Goal: Find specific page/section: Find specific page/section

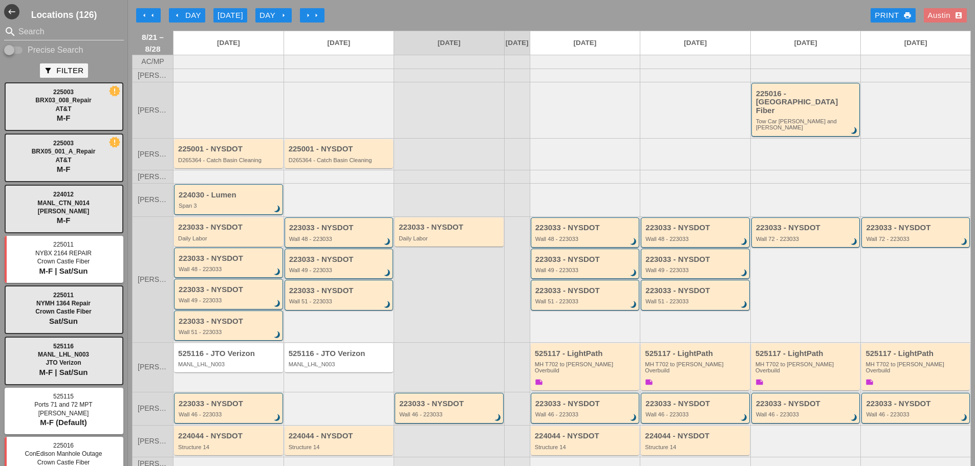
click at [419, 21] on div "arrow_left arrow_left arrow_left Day [DATE] Day arrow_right arrow_right arrow_r…" at bounding box center [551, 15] width 839 height 20
click at [219, 257] on div "223033 - NYSDOT Wall 48 - 223033 brightness_3" at bounding box center [229, 263] width 101 height 18
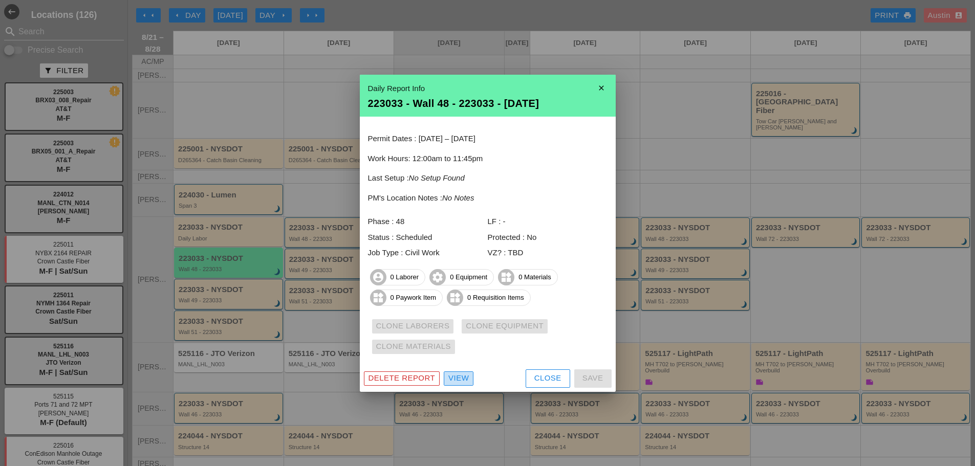
click at [459, 379] on div "View" at bounding box center [458, 379] width 20 height 12
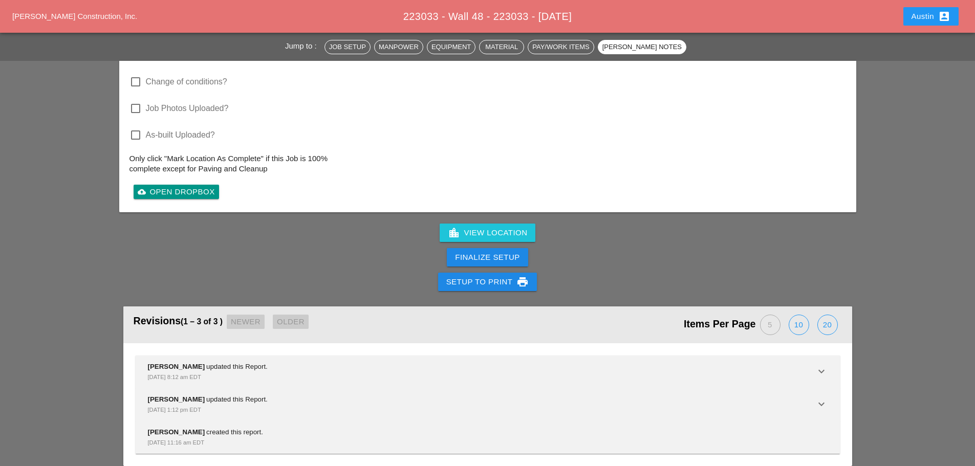
scroll to position [1177, 0]
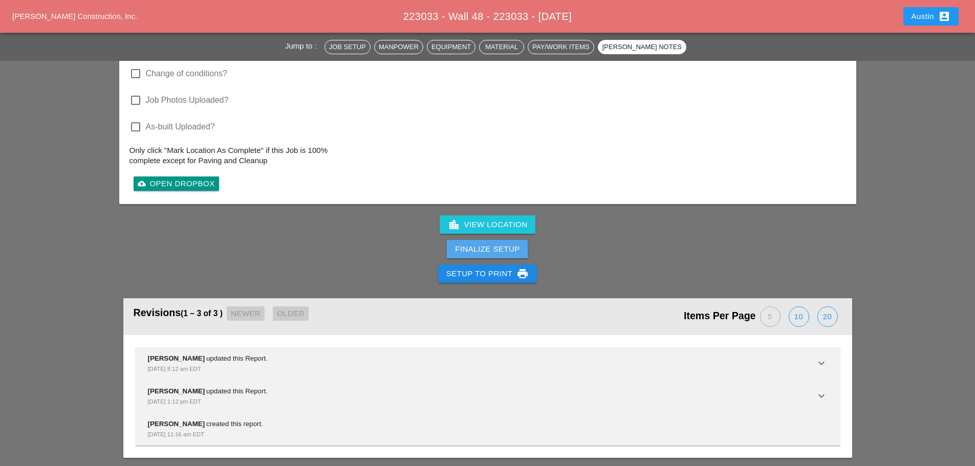
click at [476, 248] on div "Finalize Setup" at bounding box center [487, 250] width 64 height 12
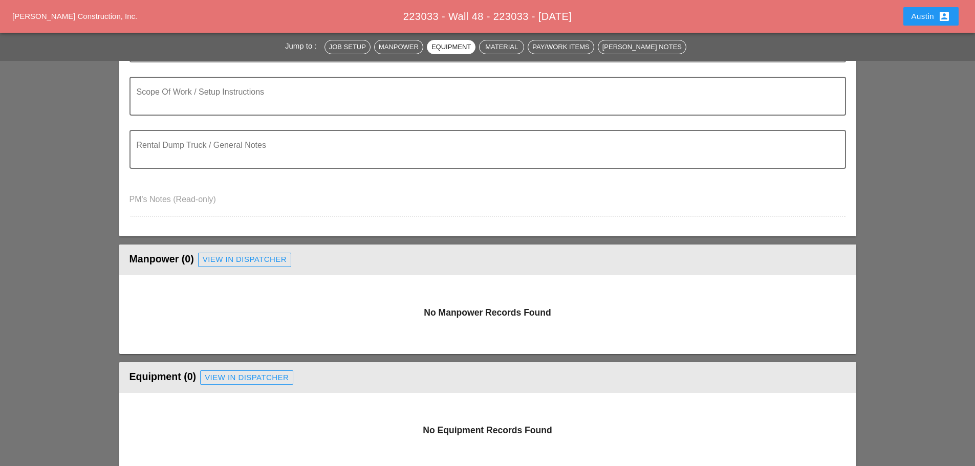
scroll to position [0, 0]
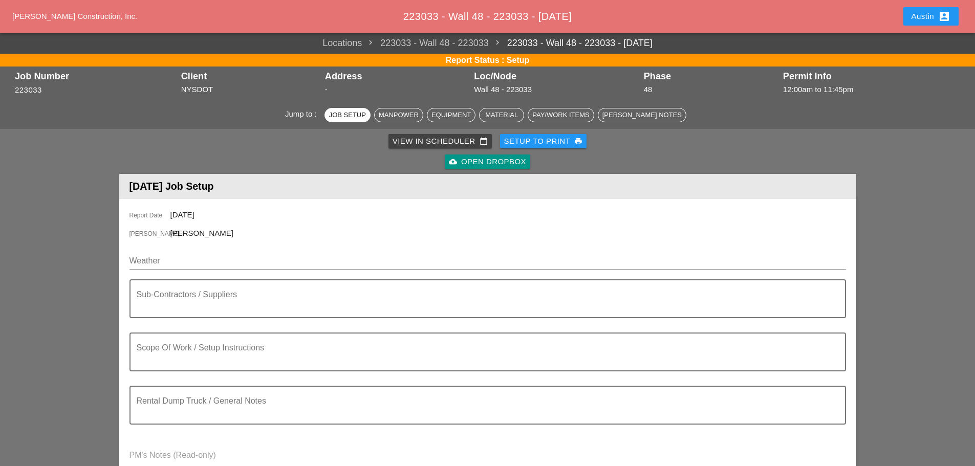
click at [428, 138] on div "View in Scheduler calendar_today" at bounding box center [440, 142] width 95 height 12
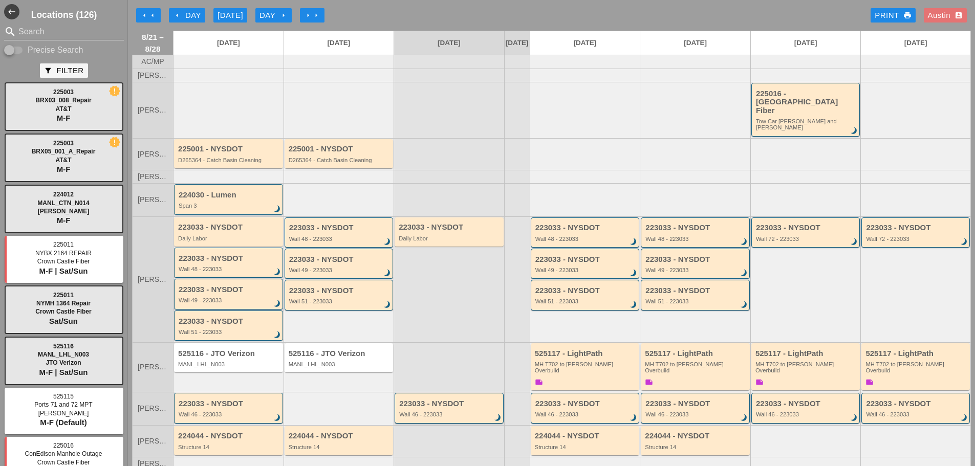
click at [220, 297] on div "Wall 49 - 223033" at bounding box center [229, 300] width 101 height 6
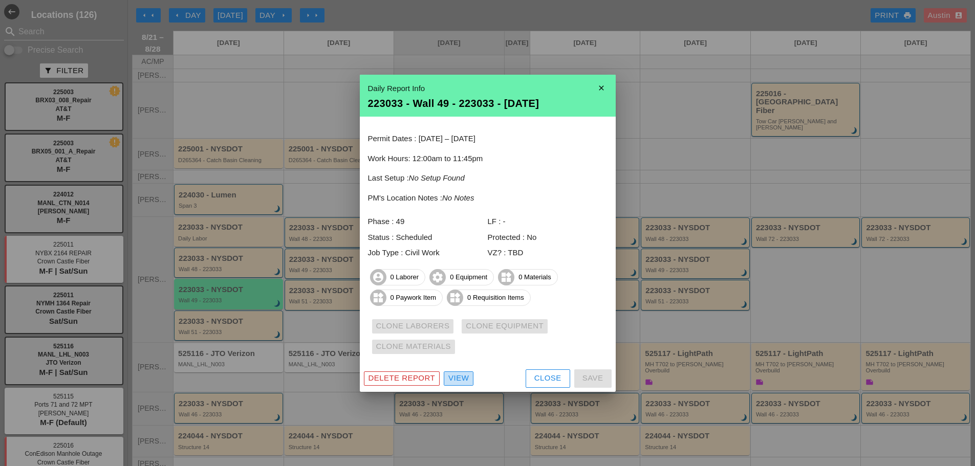
click at [462, 380] on div "View" at bounding box center [458, 379] width 20 height 12
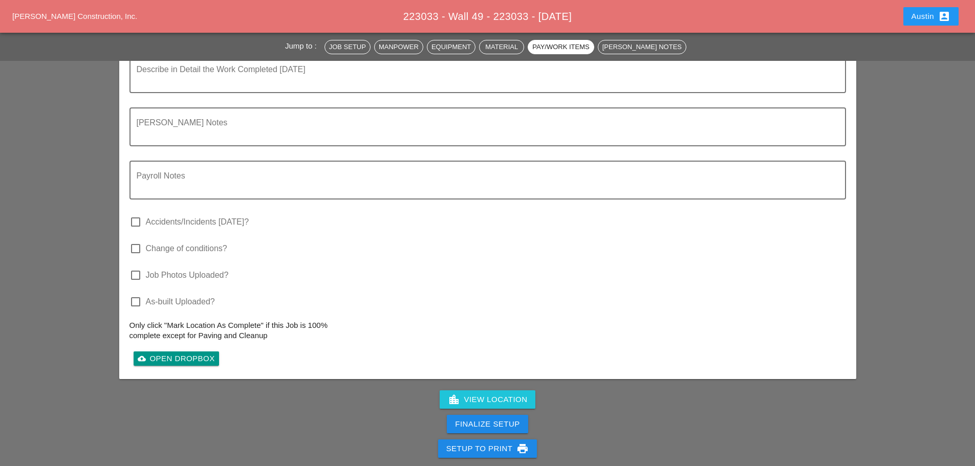
scroll to position [1024, 0]
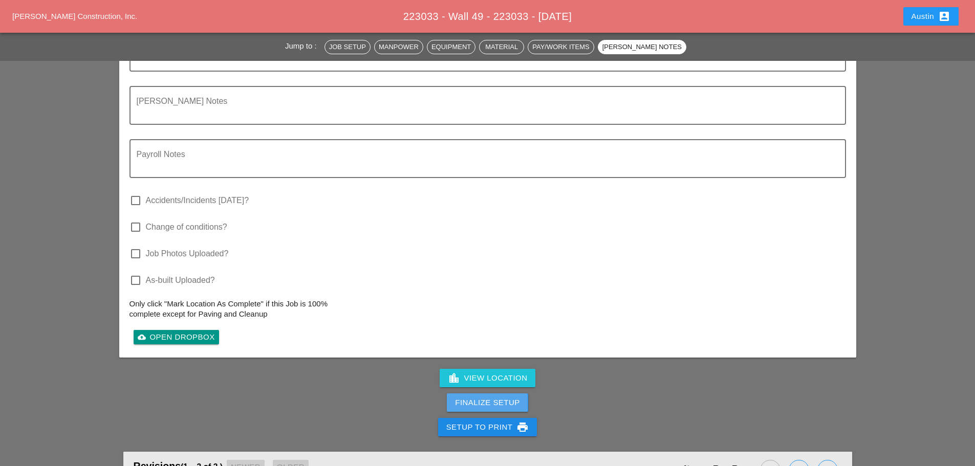
click at [475, 400] on div "Finalize Setup" at bounding box center [487, 403] width 64 height 12
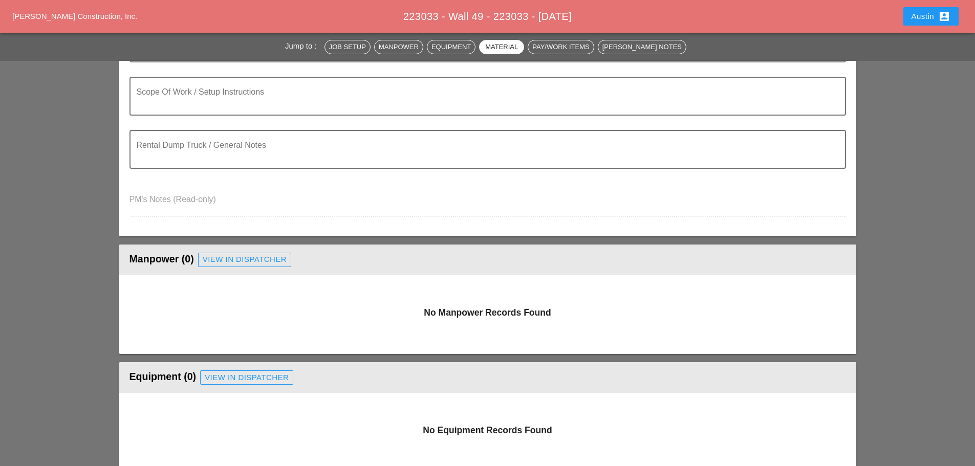
scroll to position [0, 0]
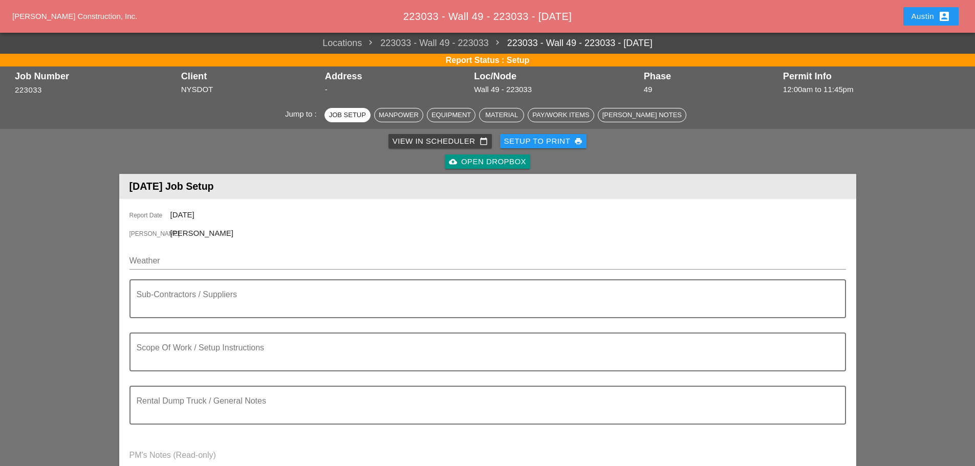
click at [440, 140] on div "View in Scheduler calendar_today" at bounding box center [440, 142] width 95 height 12
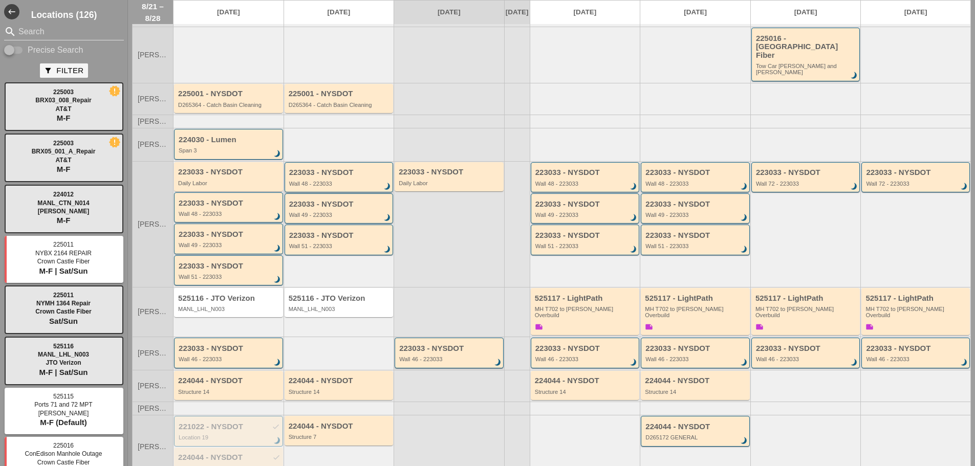
scroll to position [121, 0]
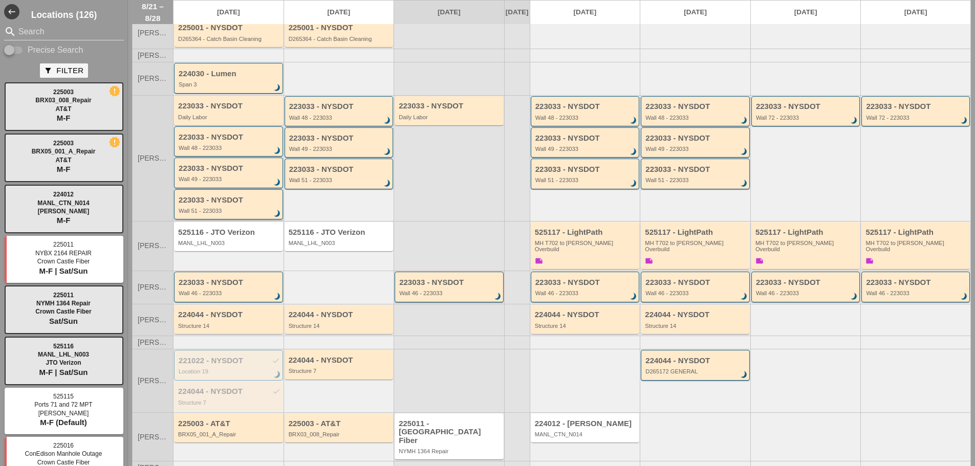
click at [208, 208] on div "Wall 51 - 223033" at bounding box center [229, 211] width 101 height 6
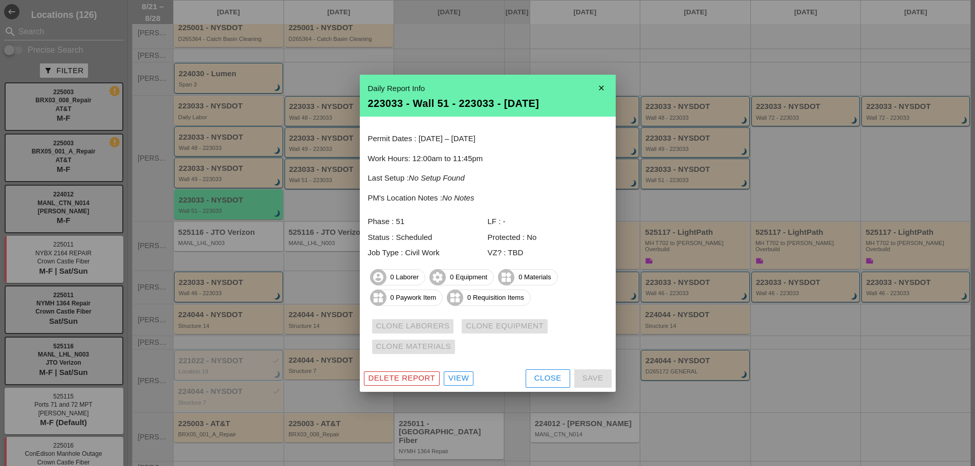
click at [455, 378] on div "View" at bounding box center [458, 379] width 20 height 12
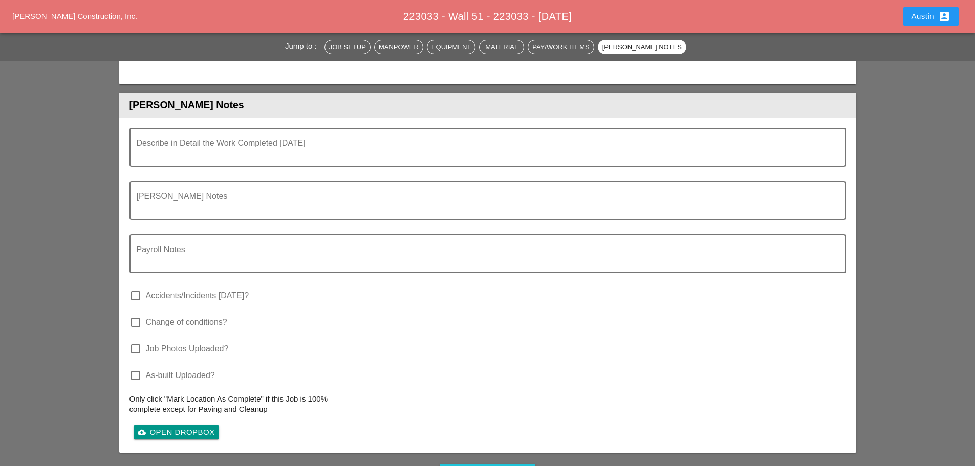
scroll to position [1075, 0]
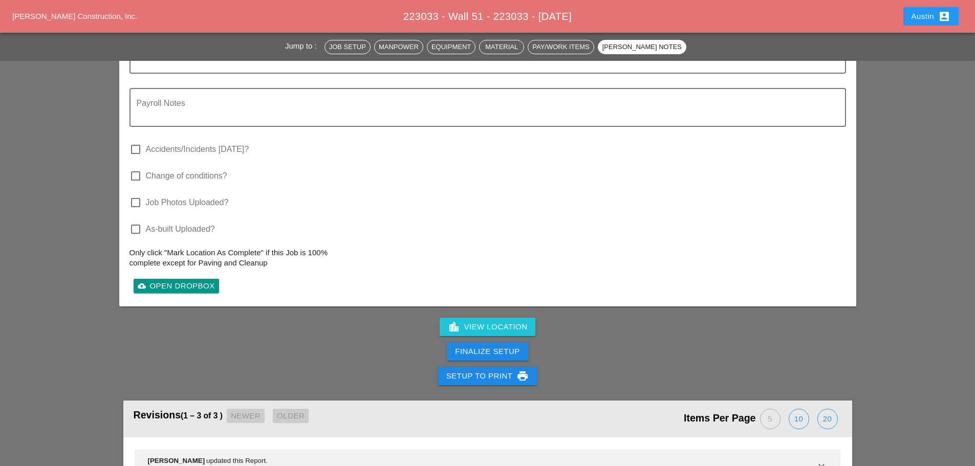
click at [467, 356] on div "Finalize Setup" at bounding box center [487, 352] width 64 height 12
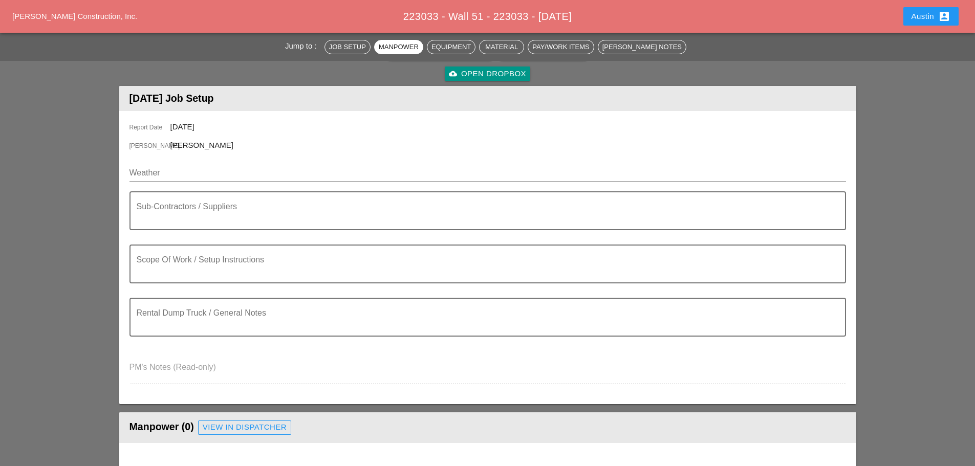
scroll to position [0, 0]
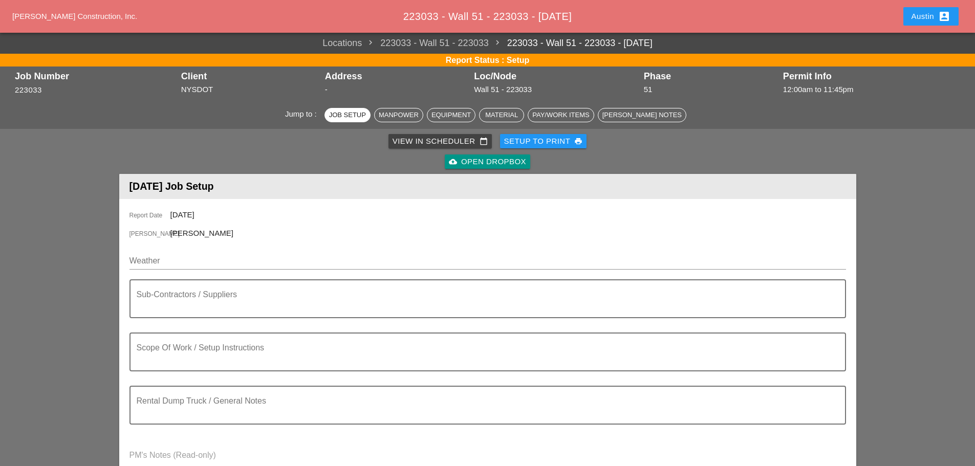
click at [442, 141] on div "View in Scheduler calendar_today" at bounding box center [440, 142] width 95 height 12
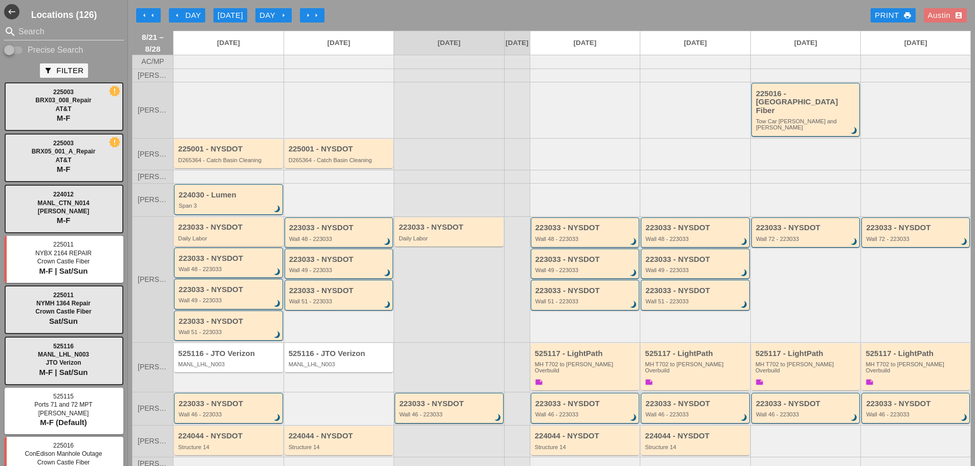
click at [210, 266] on div "Wall 48 - 223033" at bounding box center [229, 269] width 101 height 6
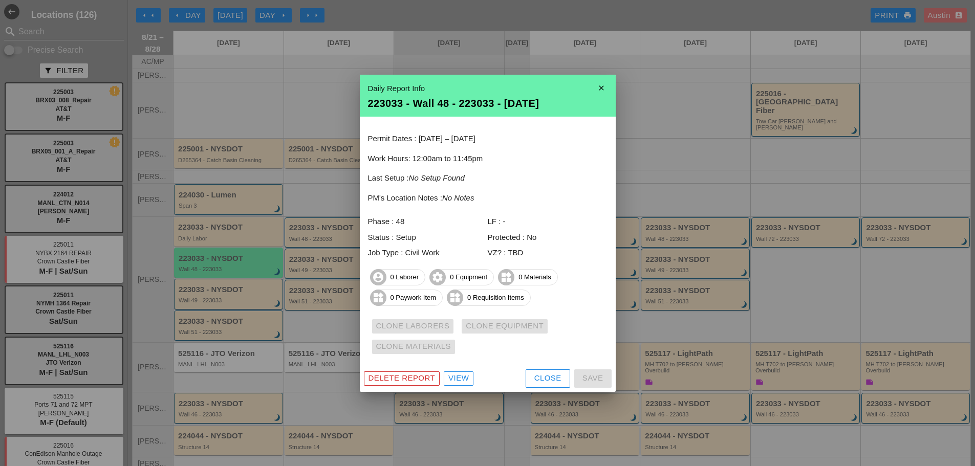
click at [458, 378] on div "View" at bounding box center [458, 379] width 20 height 12
